Goal: Navigation & Orientation: Find specific page/section

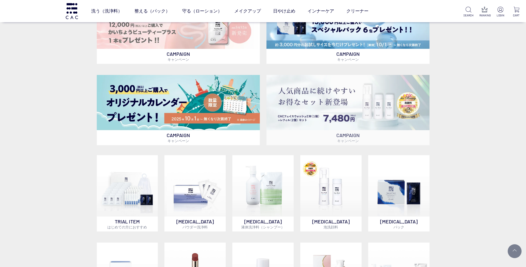
scroll to position [222, 0]
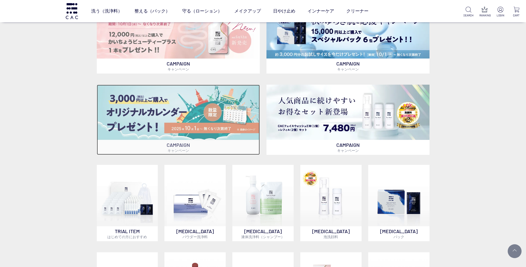
click at [201, 119] on img at bounding box center [178, 112] width 163 height 55
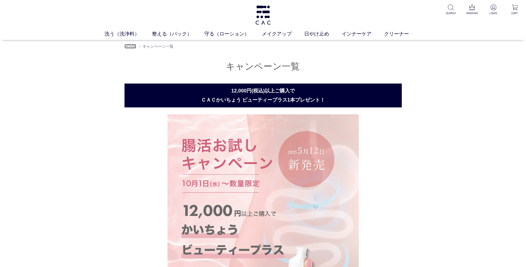
click at [134, 47] on span "HOME" at bounding box center [130, 46] width 12 height 4
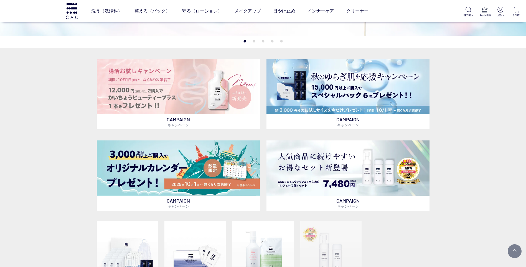
scroll to position [166, 0]
